Goal: Task Accomplishment & Management: Complete application form

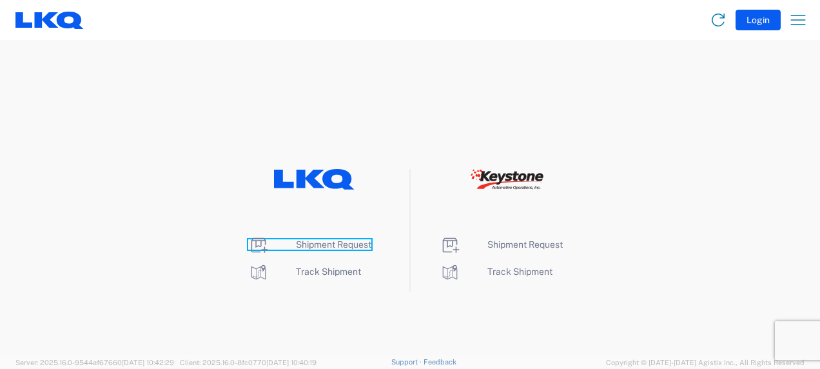
click at [321, 246] on span "Shipment Request" at bounding box center [333, 244] width 75 height 10
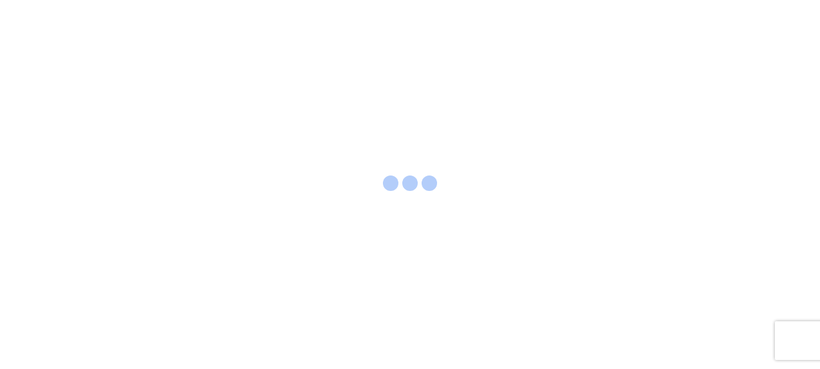
select select "FULL"
select select "LBS"
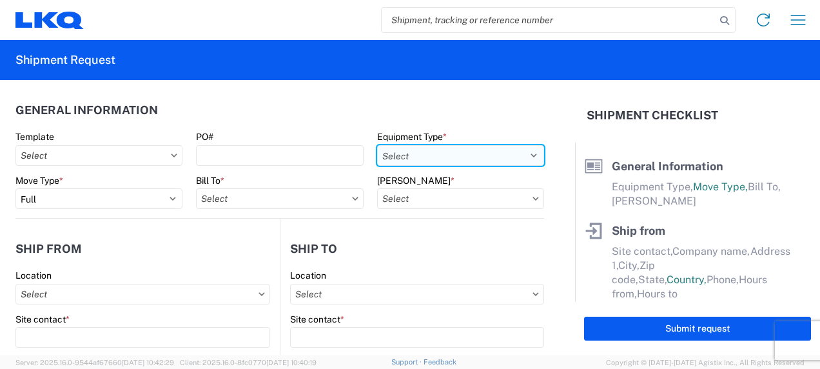
click at [435, 153] on select "Select 53’ Dry Van Flatbed Dropdeck (van) Lowboy (flatbed) Rail" at bounding box center [460, 155] width 167 height 21
select select "STDV"
click at [377, 145] on select "Select 53’ Dry Van Flatbed Dropdeck (van) Lowboy (flatbed) Rail" at bounding box center [460, 155] width 167 height 21
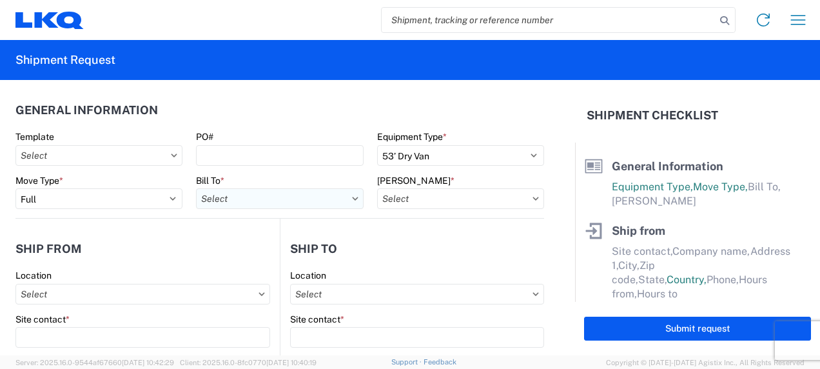
click at [257, 195] on input "Bill To *" at bounding box center [279, 198] width 167 height 21
type input "1246"
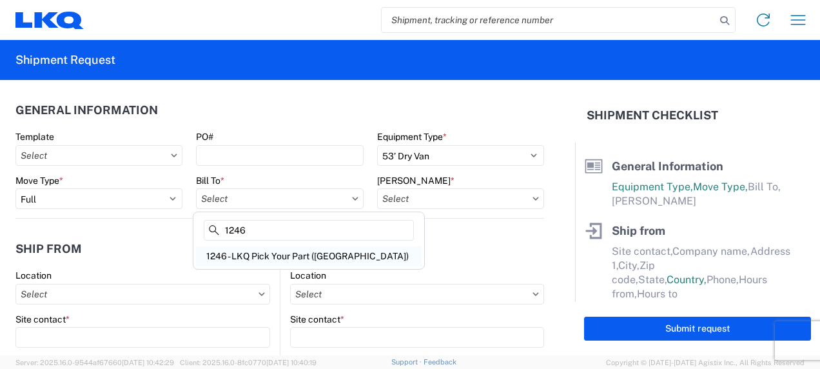
click at [246, 257] on div "1246 - LKQ Pick Your Part ([GEOGRAPHIC_DATA])" at bounding box center [309, 256] width 226 height 21
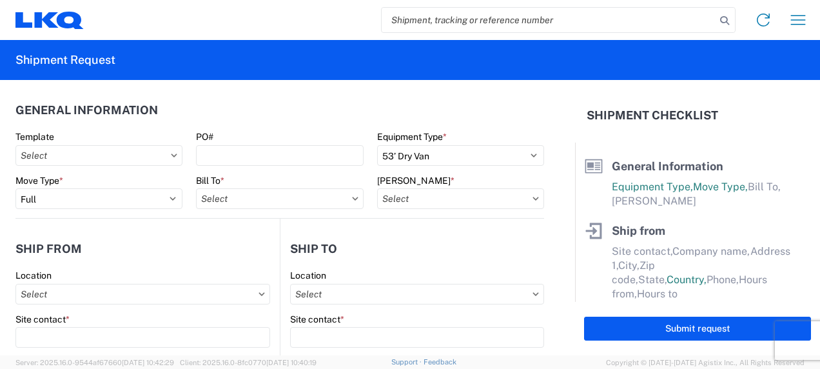
type input "1246 - LKQ Pick Your Part ([GEOGRAPHIC_DATA])"
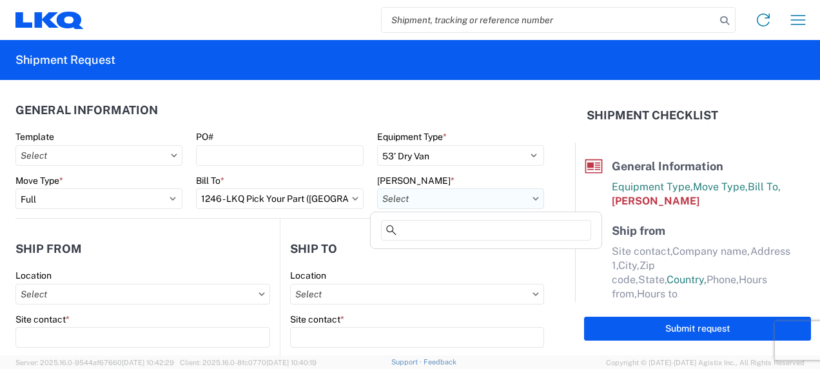
click at [402, 201] on input "[PERSON_NAME] *" at bounding box center [460, 198] width 167 height 21
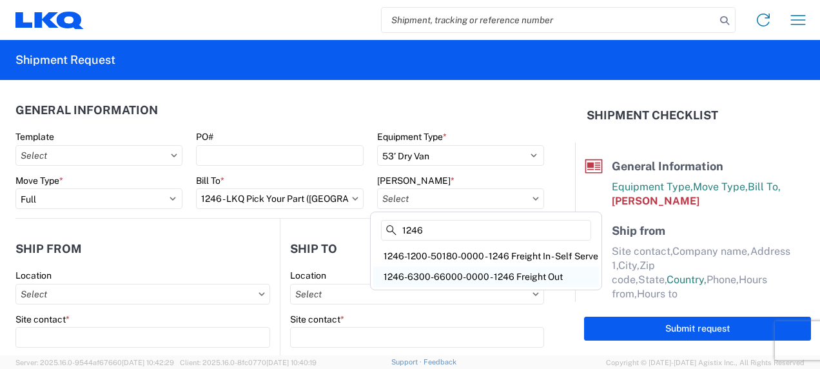
type input "1246"
click at [417, 275] on div "1246-6300-66000-0000 - 1246 Freight Out" at bounding box center [486, 276] width 226 height 21
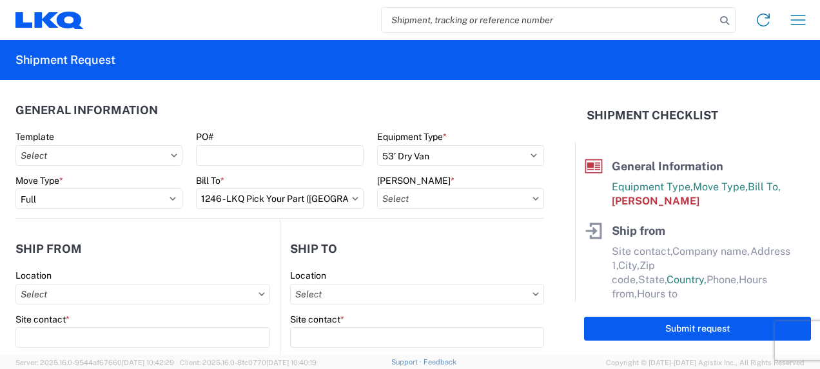
type input "1246-6300-66000-0000 - 1246 Freight Out"
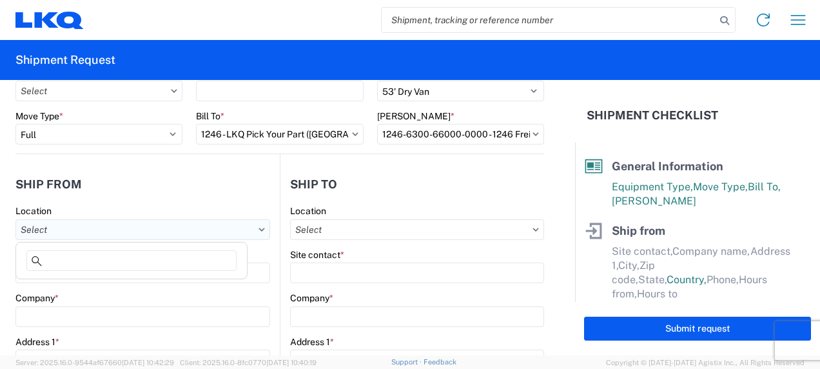
click at [226, 227] on input "Location" at bounding box center [142, 229] width 255 height 21
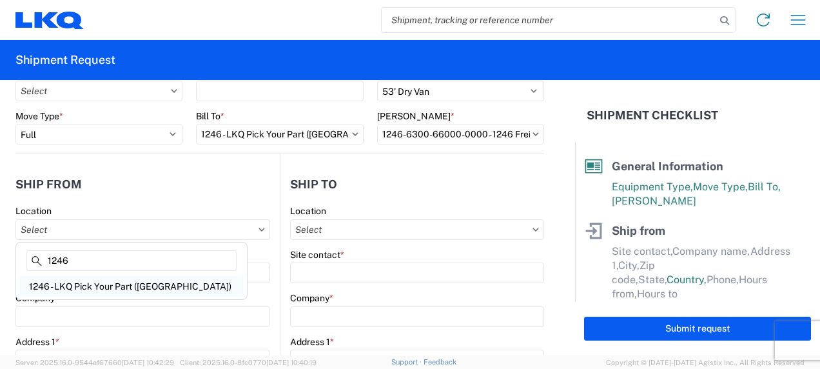
type input "1246"
click at [170, 289] on div "1246 - LKQ Pick Your Part ([GEOGRAPHIC_DATA])" at bounding box center [132, 286] width 226 height 21
type input "1246 - LKQ Pick Your Part ([GEOGRAPHIC_DATA])"
type input "LKQ Corporation"
type input "[STREET_ADDRESS]"
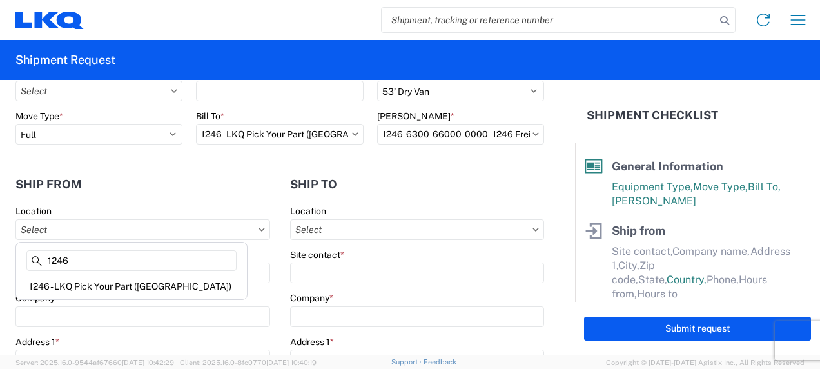
type input "Wichita"
type input "67214"
select select "KS"
select select "US"
type input "08:00"
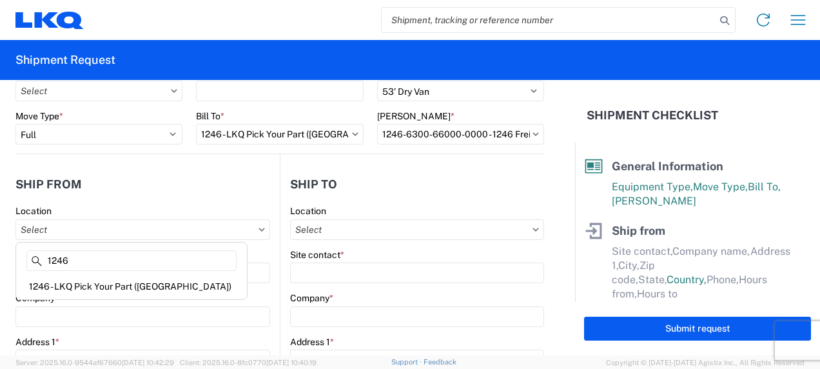
type input "14:00"
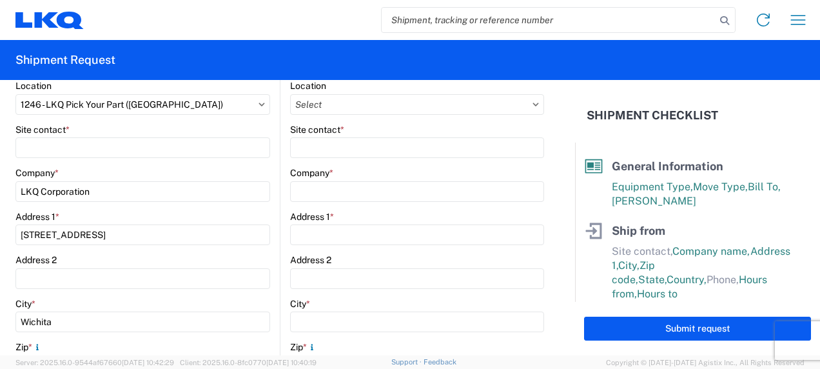
scroll to position [193, 0]
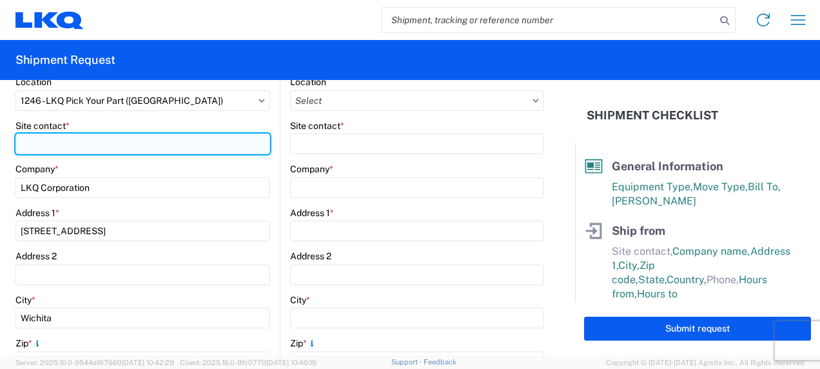
click at [31, 141] on input "Site contact *" at bounding box center [142, 143] width 255 height 21
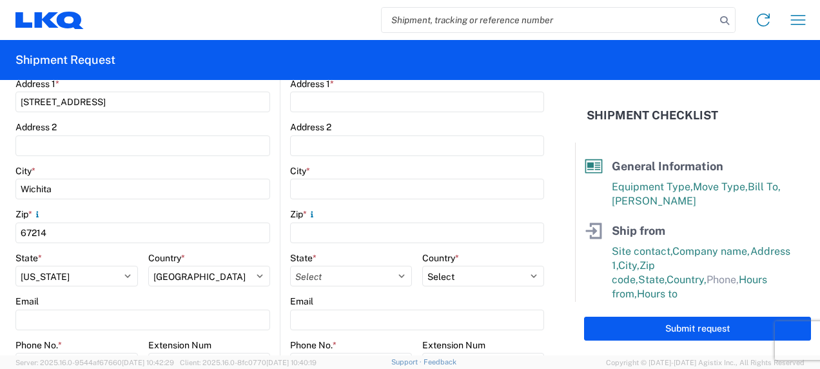
scroll to position [387, 0]
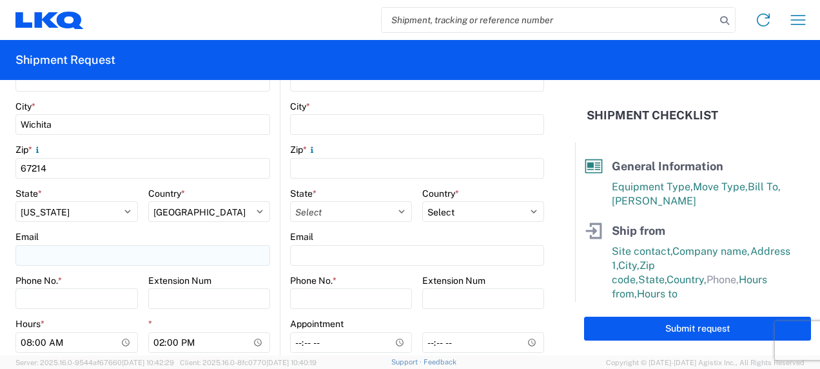
type input "[PERSON_NAME]"
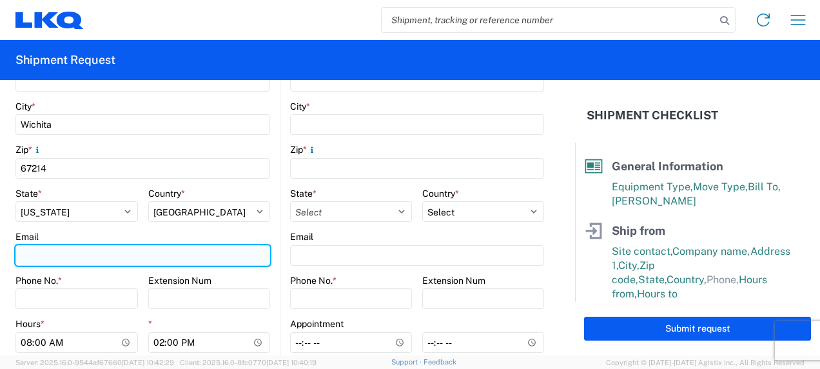
click at [36, 257] on input "Email" at bounding box center [142, 255] width 255 height 21
type input "[EMAIL_ADDRESS][DOMAIN_NAME]"
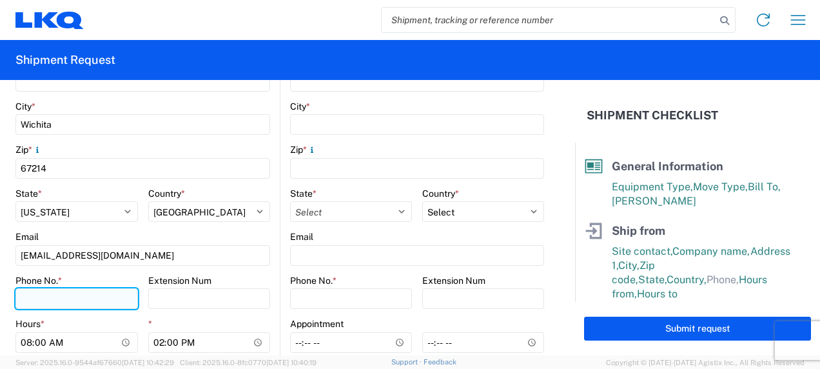
click at [55, 300] on input "Phone No. *" at bounding box center [76, 298] width 123 height 21
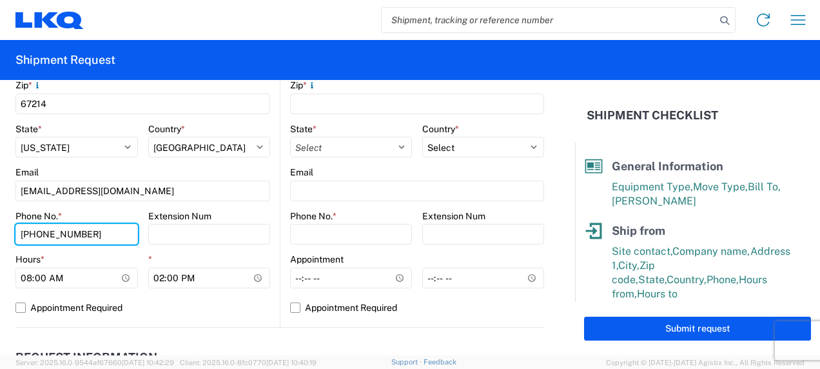
type input "[PHONE_NUMBER]"
click at [85, 255] on div "Hours *" at bounding box center [76, 259] width 123 height 12
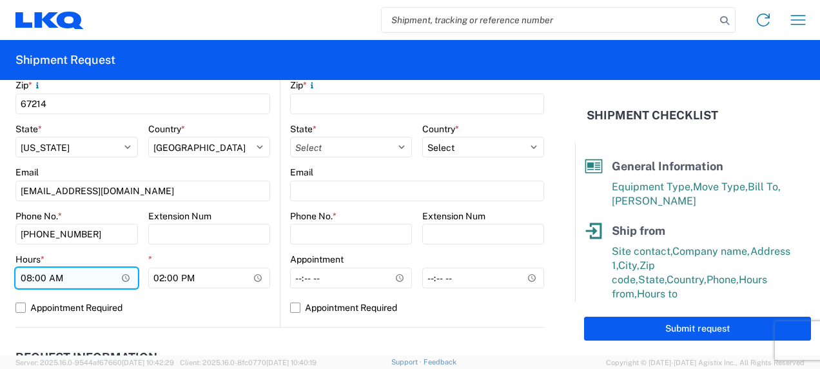
click at [28, 279] on input "08:00" at bounding box center [76, 278] width 123 height 21
type input "09:00"
click at [212, 306] on label "Appointment Required" at bounding box center [142, 307] width 255 height 21
click at [0, 0] on input "Appointment Required" at bounding box center [0, 0] width 0 height 0
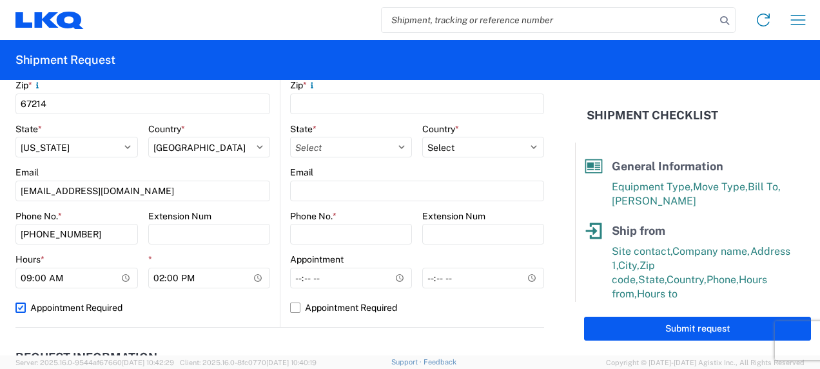
select select "US"
click at [19, 308] on label "Appointment Required" at bounding box center [142, 307] width 255 height 21
click at [0, 0] on input "Appointment Required" at bounding box center [0, 0] width 0 height 0
select select "US"
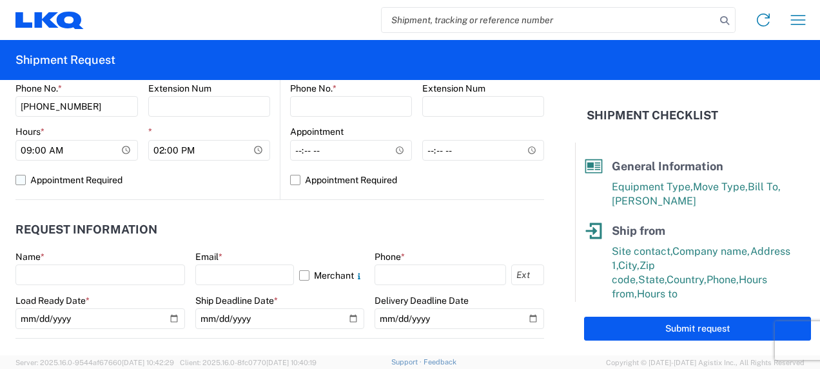
scroll to position [580, 0]
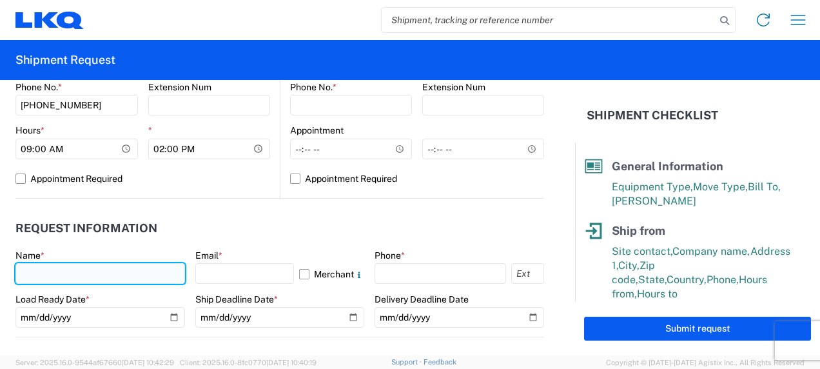
click at [72, 277] on input "text" at bounding box center [100, 273] width 170 height 21
type input "[PERSON_NAME]"
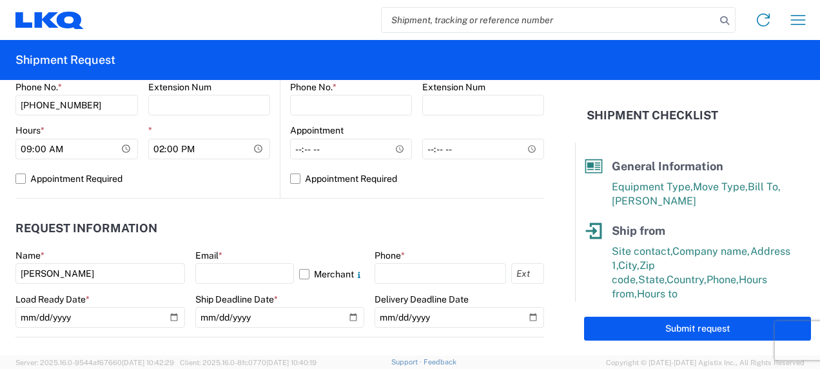
click at [304, 231] on header "Request Information" at bounding box center [279, 228] width 529 height 29
click at [206, 272] on input "text" at bounding box center [244, 273] width 99 height 21
type input "[EMAIL_ADDRESS][DOMAIN_NAME]"
click at [312, 293] on div "Ship Deadline Date *" at bounding box center [280, 299] width 170 height 12
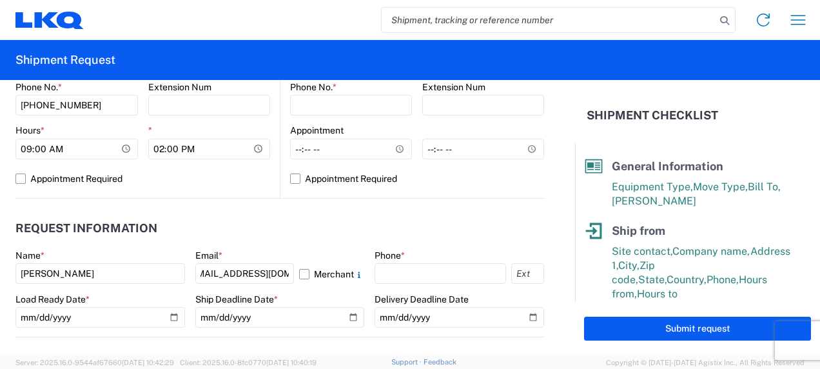
scroll to position [0, 0]
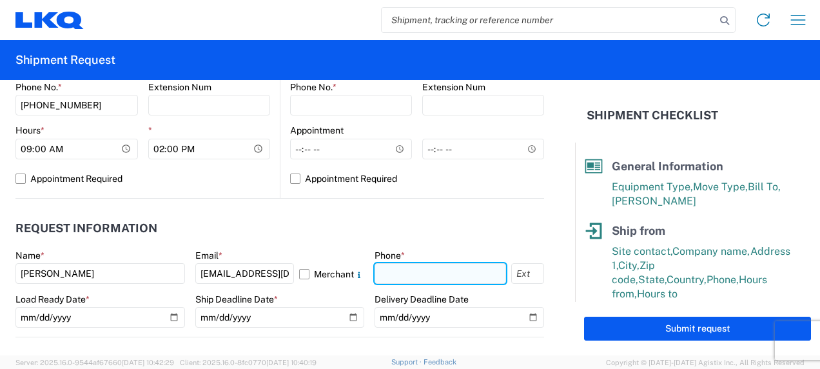
click at [400, 268] on input "text" at bounding box center [441, 273] width 132 height 21
type input "[PHONE_NUMBER]"
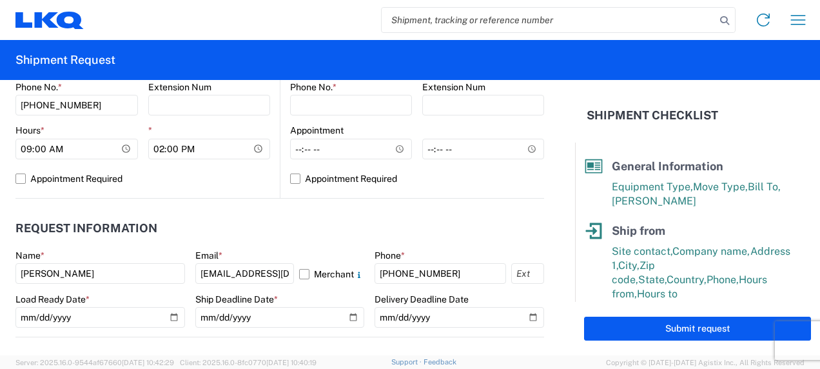
click at [295, 224] on header "Request Information" at bounding box center [279, 228] width 529 height 29
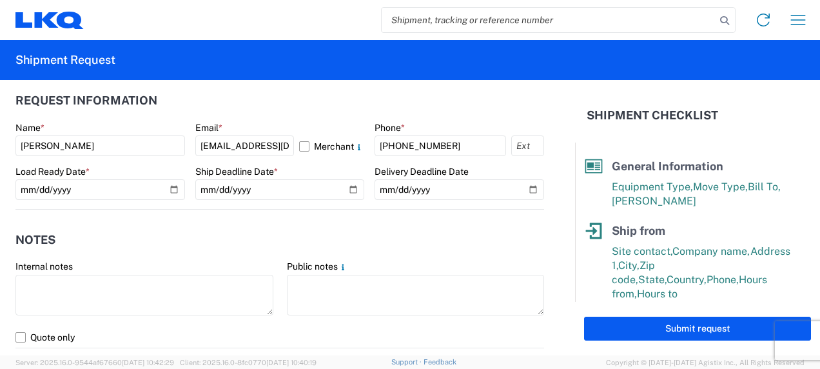
scroll to position [709, 0]
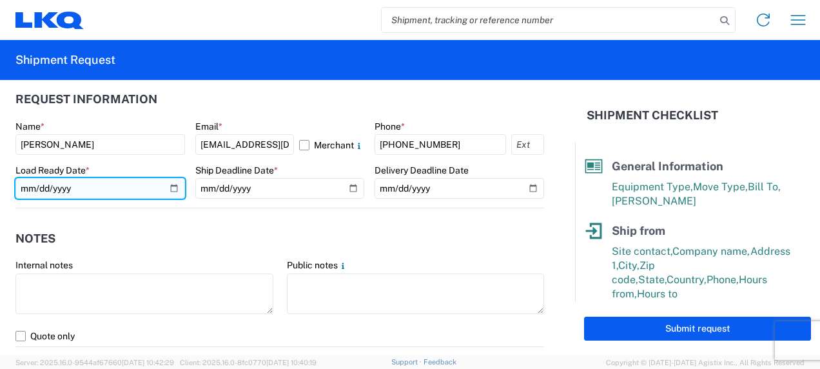
click at [170, 188] on input "date" at bounding box center [100, 188] width 170 height 21
type input "[DATE]"
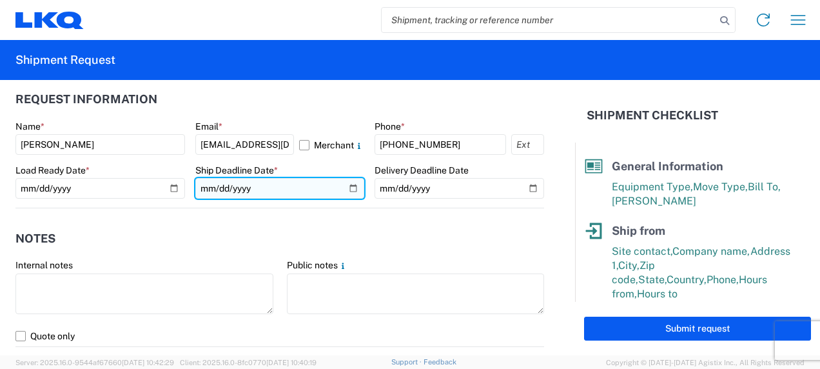
click at [347, 186] on input "date" at bounding box center [280, 188] width 170 height 21
type input "[DATE]"
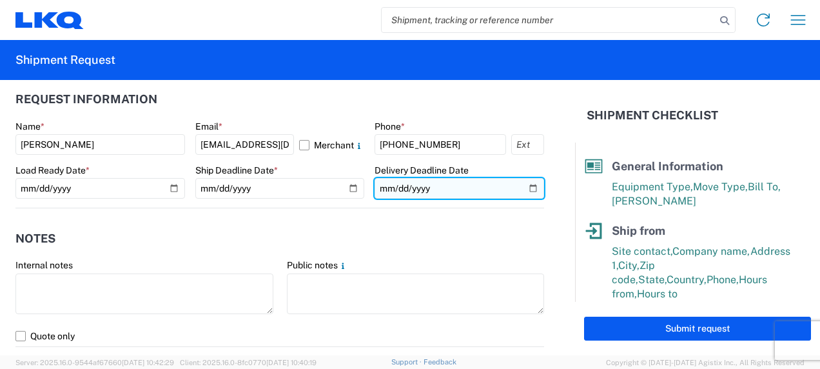
click at [523, 189] on input "date" at bounding box center [460, 188] width 170 height 21
type input "[DATE]"
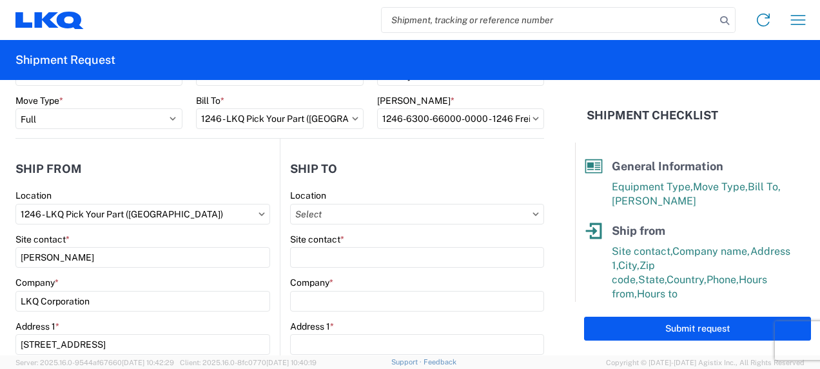
scroll to position [64, 0]
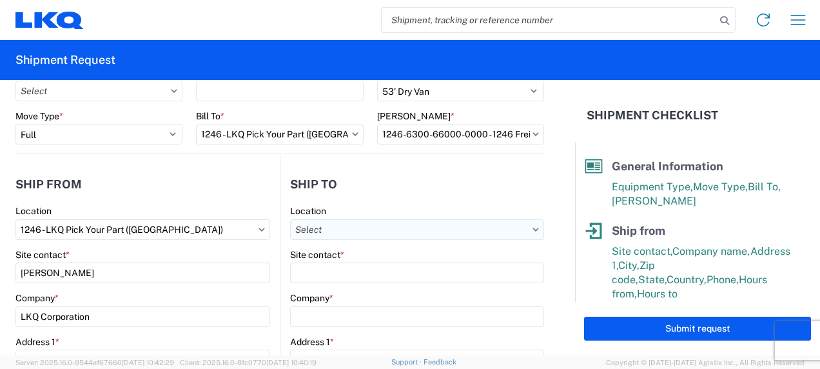
click at [352, 231] on input "Location" at bounding box center [417, 229] width 254 height 21
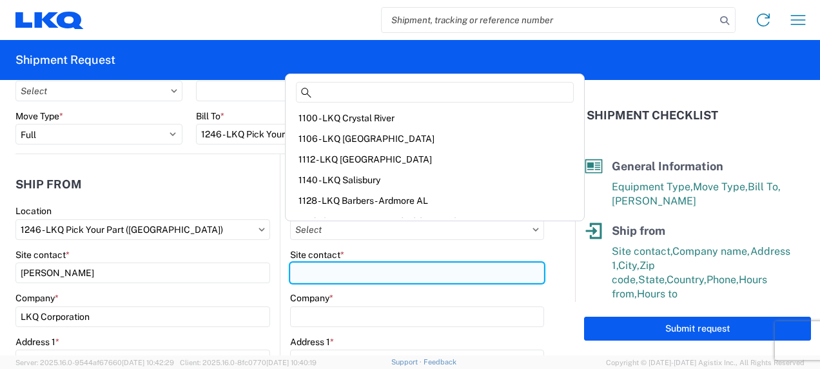
click at [317, 273] on input "Site contact *" at bounding box center [417, 272] width 254 height 21
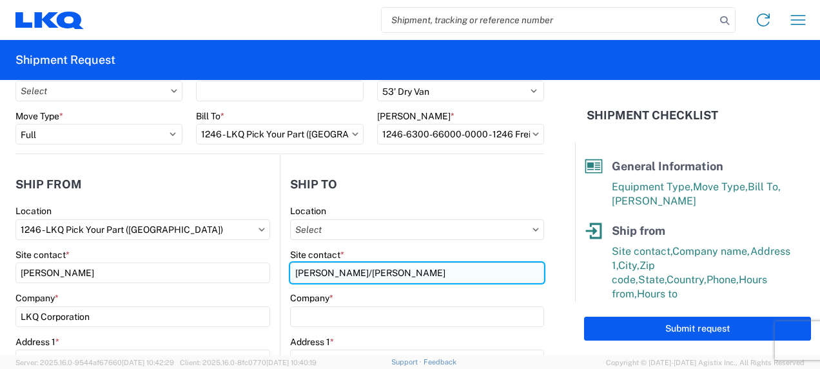
scroll to position [129, 0]
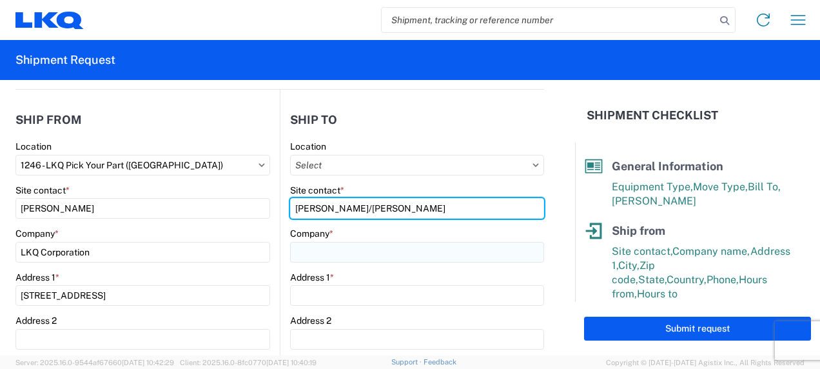
type input "[PERSON_NAME]/[PERSON_NAME]"
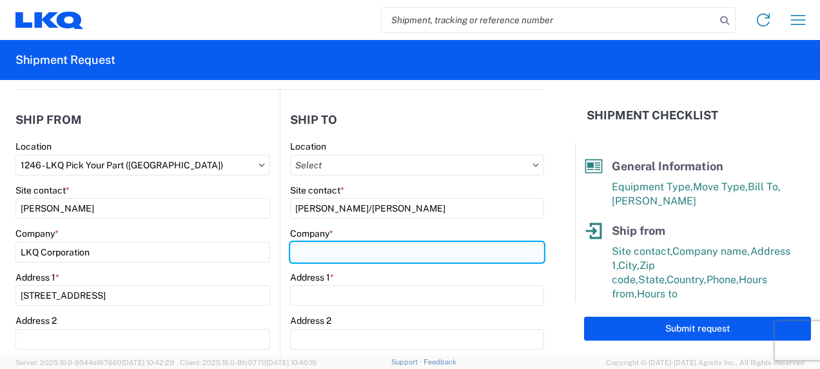
click at [306, 250] on input "Company *" at bounding box center [417, 252] width 254 height 21
type input "Cimco"
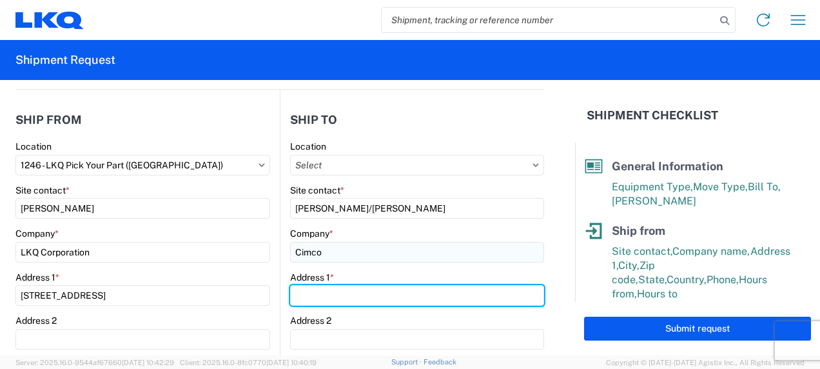
type input "[STREET_ADDRESS]"
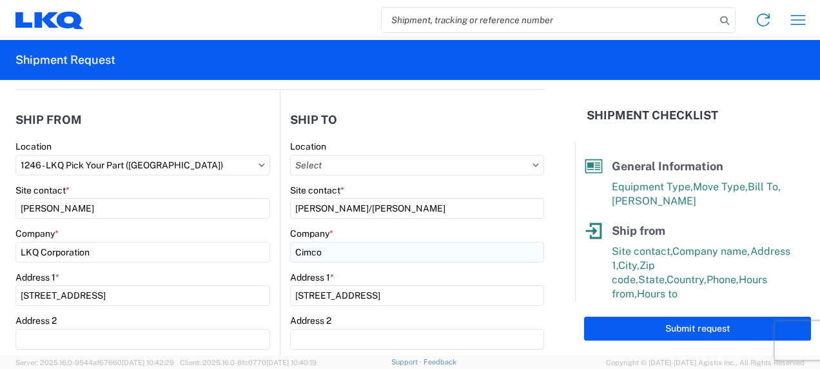
type input "ROCK FALLS"
type input "61071"
select select "IL"
type input "[EMAIL_ADDRESS][DOMAIN_NAME]"
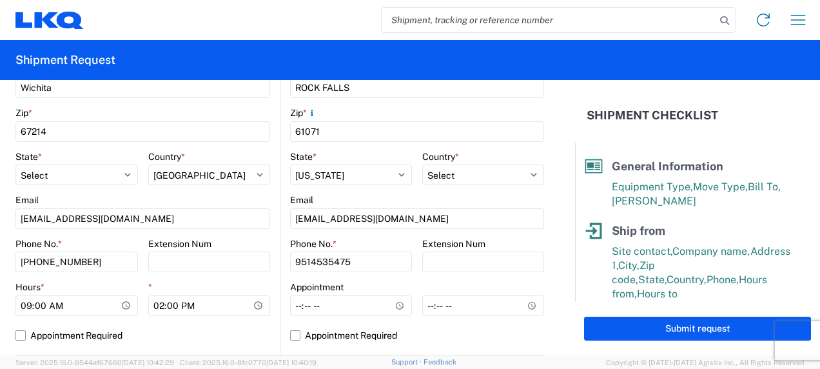
scroll to position [451, 0]
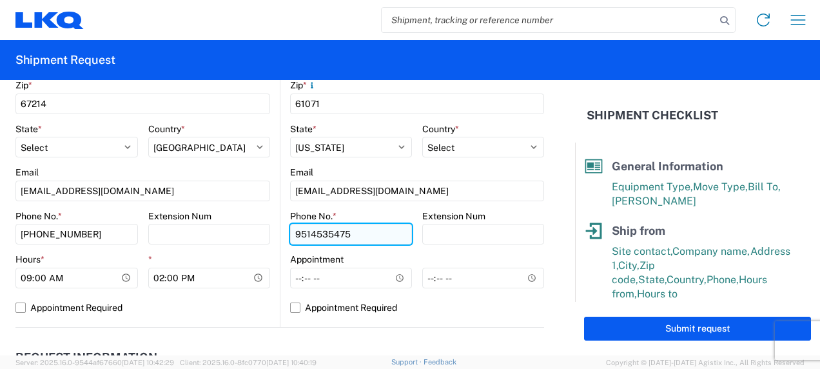
click at [138, 235] on input "9514535475" at bounding box center [76, 234] width 123 height 21
type input "9"
type input "[PHONE_NUMBER]"
click at [292, 306] on label "Appointment Required" at bounding box center [417, 307] width 254 height 21
click at [0, 0] on input "Appointment Required" at bounding box center [0, 0] width 0 height 0
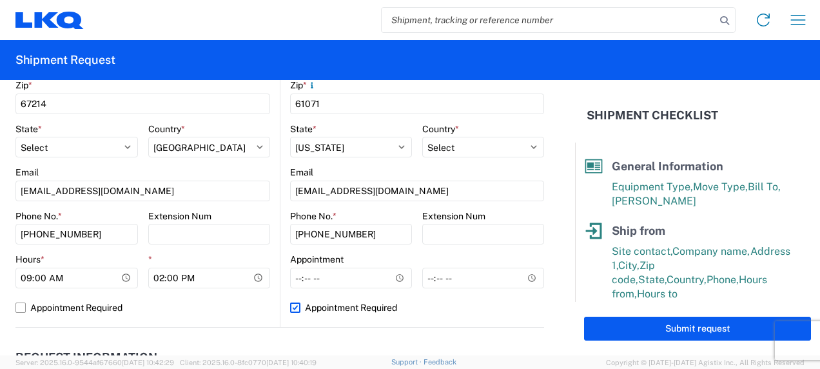
select select "US"
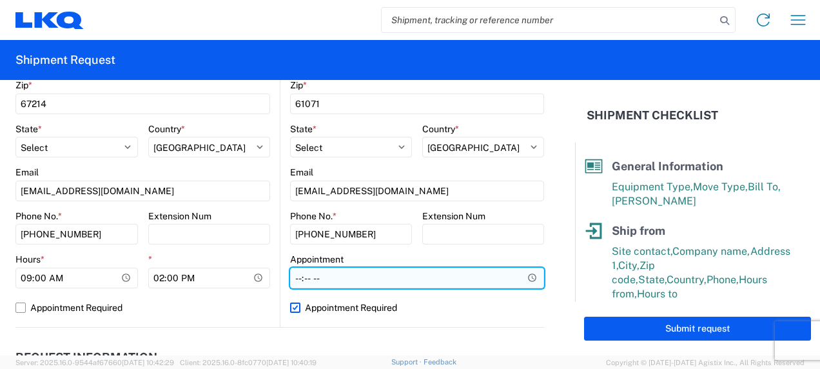
click at [409, 278] on input "Hours *" at bounding box center [417, 278] width 254 height 21
type input "07:00"
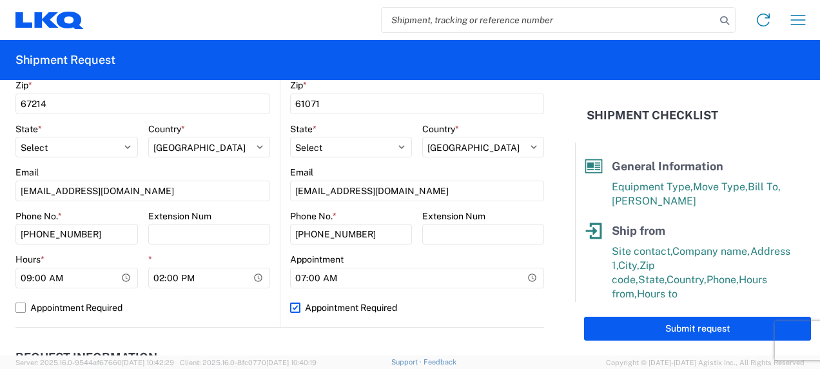
click at [469, 321] on div "Location Site contact * [PERSON_NAME]/[PERSON_NAME] Company * Cimco Address 1 *…" at bounding box center [417, 72] width 254 height 509
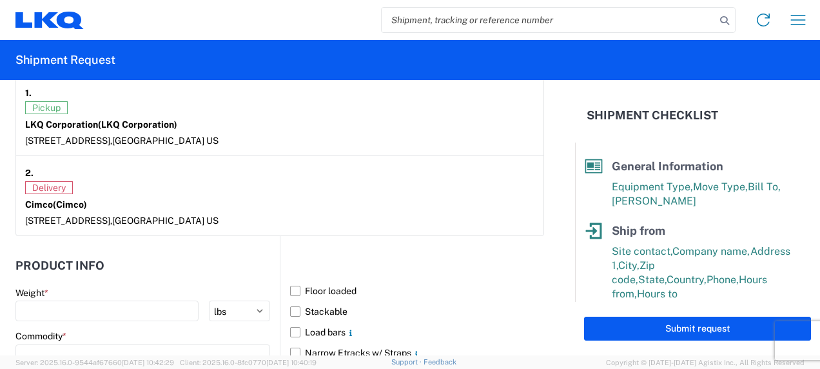
scroll to position [1096, 0]
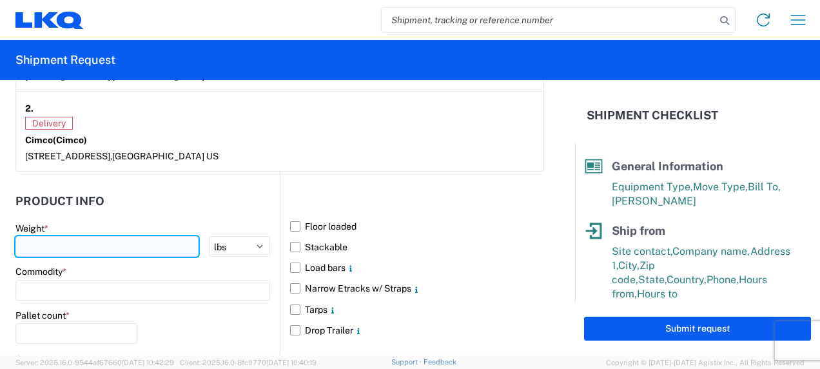
click at [83, 239] on input "number" at bounding box center [106, 246] width 183 height 21
type input "35000"
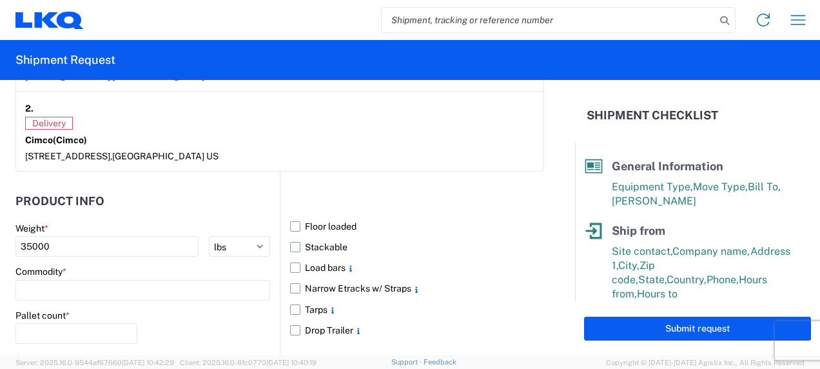
click at [290, 242] on label "Stackable" at bounding box center [417, 247] width 254 height 21
click at [0, 0] on input "Stackable" at bounding box center [0, 0] width 0 height 0
click at [72, 284] on input at bounding box center [142, 290] width 255 height 21
click at [76, 319] on input at bounding box center [131, 318] width 210 height 21
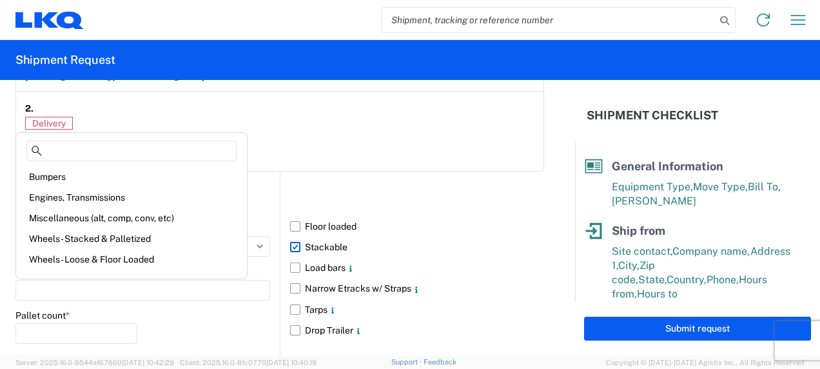
click at [126, 218] on div "Miscellaneous (alt, comp, conv, etc)" at bounding box center [132, 218] width 226 height 21
type input "Miscellaneous (alt, comp, conv, etc)"
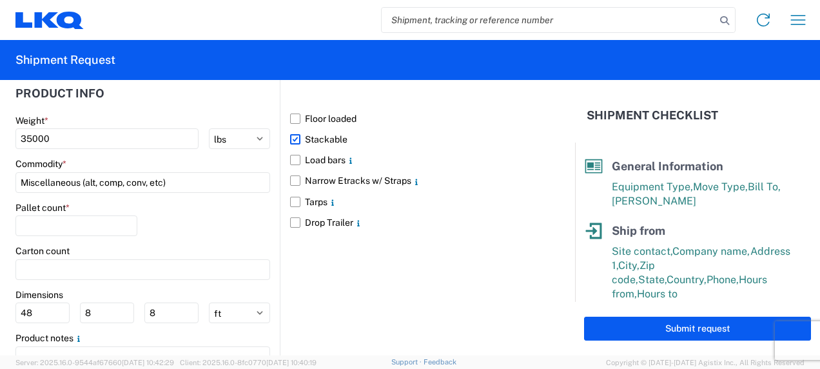
scroll to position [1225, 0]
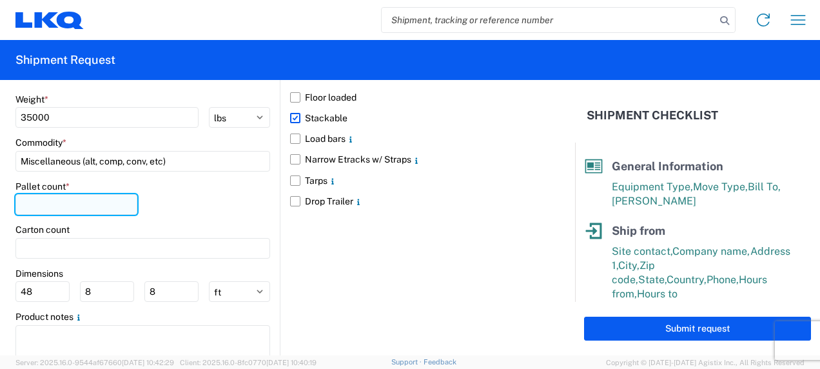
click at [62, 202] on input "number" at bounding box center [76, 204] width 122 height 21
type input "30"
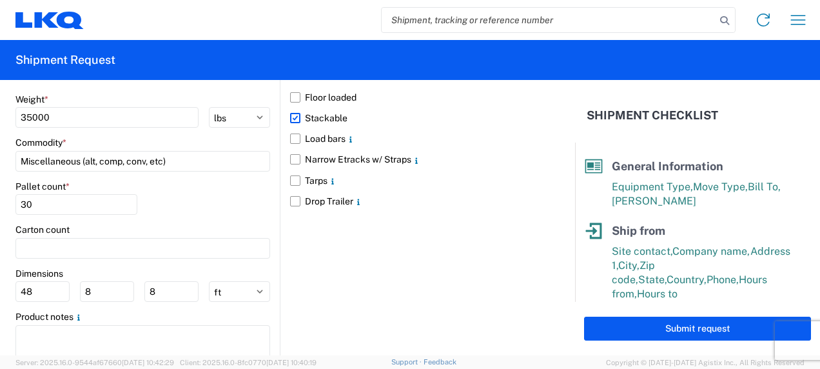
click at [192, 208] on div "Pallet count * 30" at bounding box center [142, 203] width 255 height 44
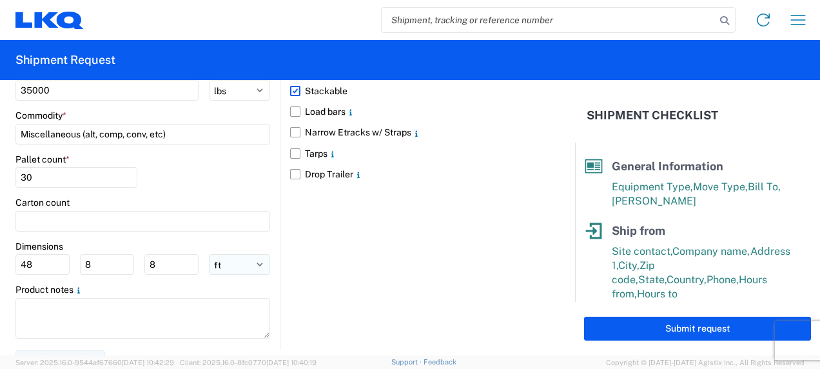
scroll to position [1267, 0]
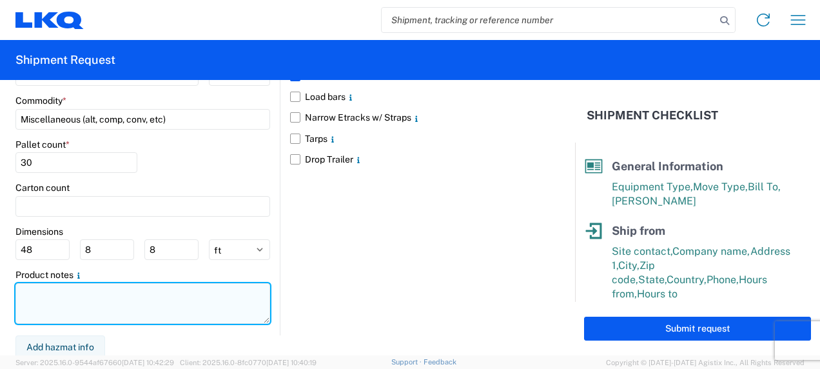
click at [40, 290] on textarea at bounding box center [142, 303] width 255 height 41
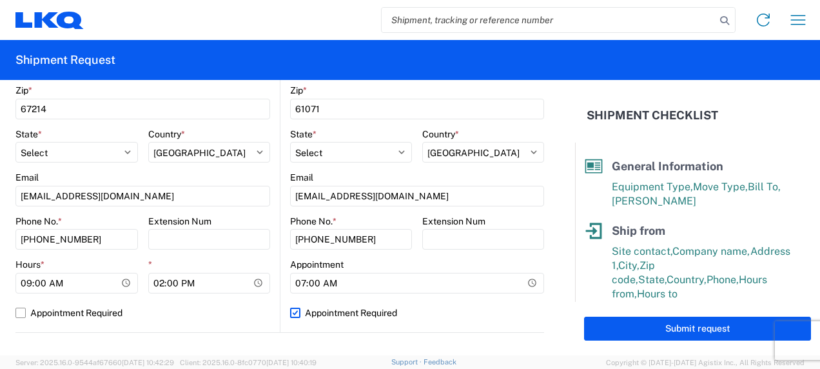
scroll to position [451, 0]
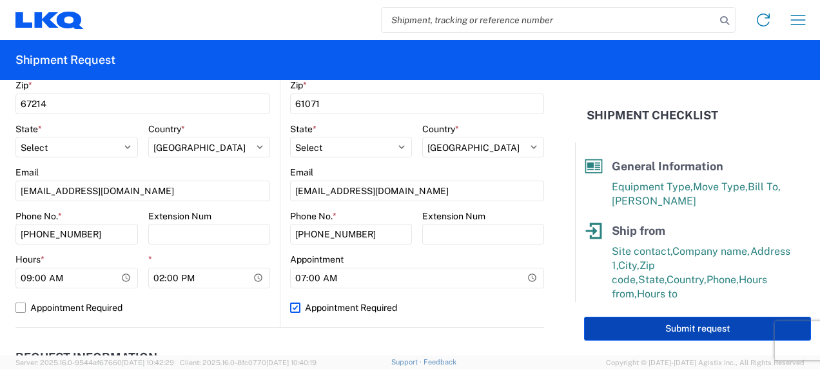
type textarea "Baled Alum Radiators"
click at [644, 327] on button "Submit request" at bounding box center [697, 329] width 227 height 24
